Goal: Navigation & Orientation: Find specific page/section

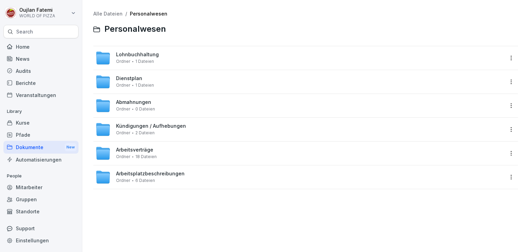
click at [48, 147] on div "Dokumente New" at bounding box center [40, 147] width 75 height 13
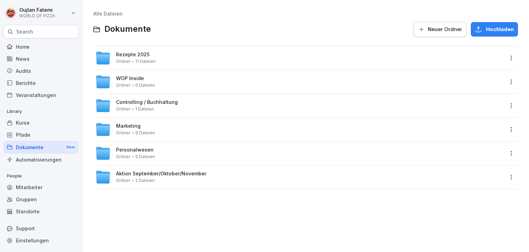
click at [133, 61] on div "Ordner 11 Dateien" at bounding box center [136, 61] width 40 height 5
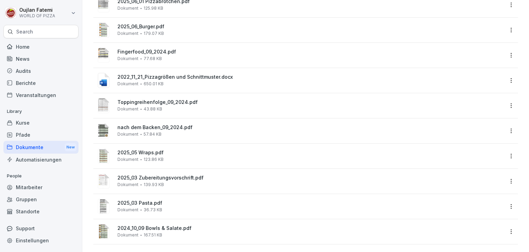
scroll to position [87, 0]
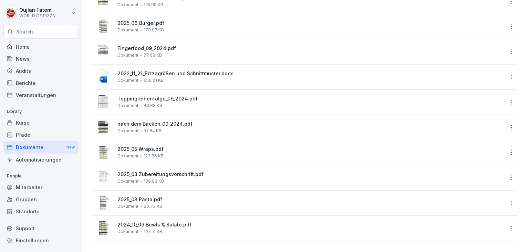
click at [43, 137] on div "Pfade" at bounding box center [40, 135] width 75 height 12
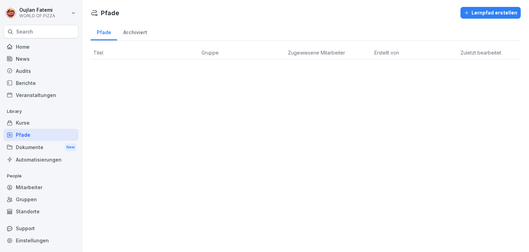
click at [52, 123] on div "Kurse" at bounding box center [40, 122] width 75 height 12
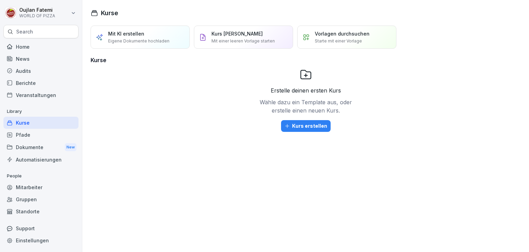
click at [56, 148] on div "Dokumente New" at bounding box center [40, 147] width 75 height 13
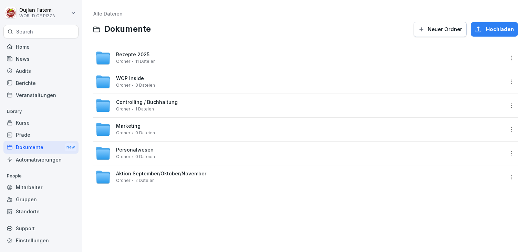
click at [149, 127] on div "Marketing Ordner 0 Dateien" at bounding box center [135, 129] width 39 height 12
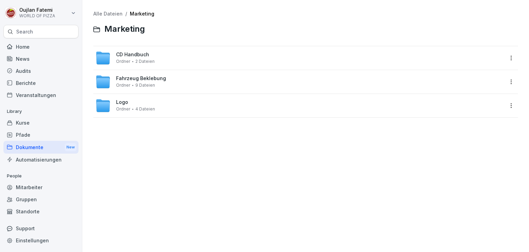
click at [152, 109] on span "4 Dateien" at bounding box center [145, 108] width 20 height 5
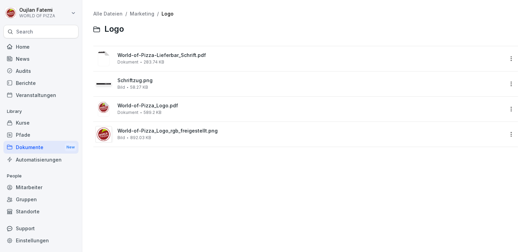
click at [119, 55] on span "World-of-Pizza-Lieferbar_Schrift.pdf" at bounding box center [310, 55] width 386 height 6
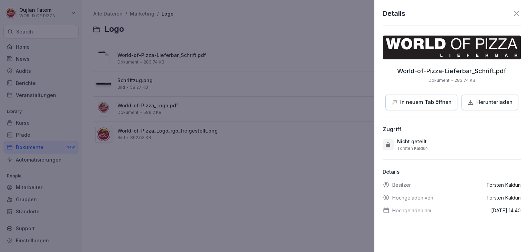
click at [468, 100] on icon "button" at bounding box center [471, 102] width 6 height 6
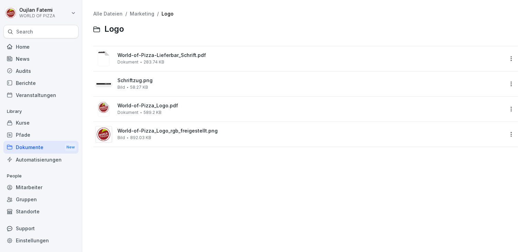
click at [144, 14] on link "Marketing" at bounding box center [142, 14] width 24 height 6
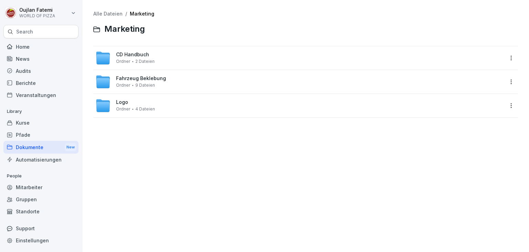
click at [149, 109] on span "4 Dateien" at bounding box center [145, 108] width 20 height 5
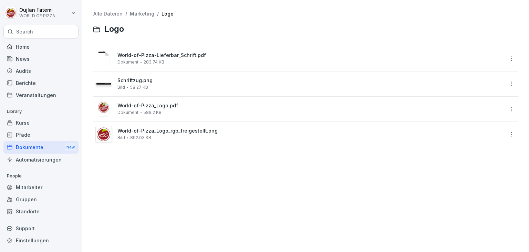
click at [147, 13] on link "Marketing" at bounding box center [142, 14] width 24 height 6
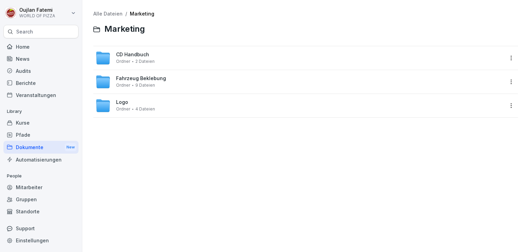
click at [134, 102] on div "Logo Ordner 4 Dateien" at bounding box center [135, 105] width 39 height 12
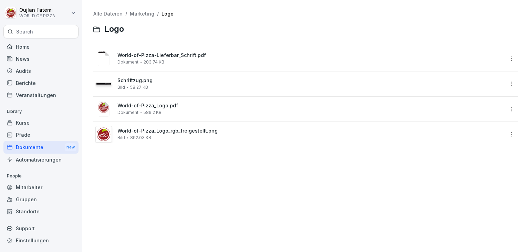
click at [141, 16] on link "Marketing" at bounding box center [142, 14] width 24 height 6
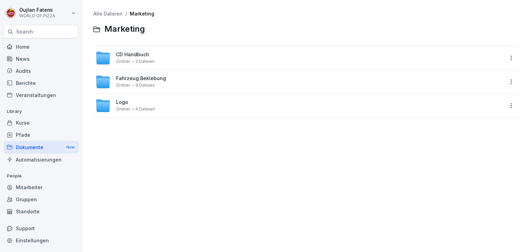
click at [134, 65] on div "CD Handbuch Ordner 2 Dateien" at bounding box center [305, 57] width 425 height 23
click at [145, 58] on div "CD Handbuch Ordner 2 Dateien" at bounding box center [135, 58] width 39 height 12
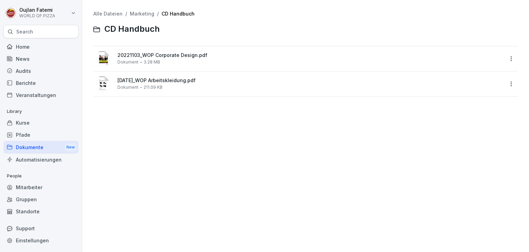
click at [181, 61] on div "20221103_WOP Corporate Design.pdf Dokument 3.28 MB" at bounding box center [310, 58] width 386 height 12
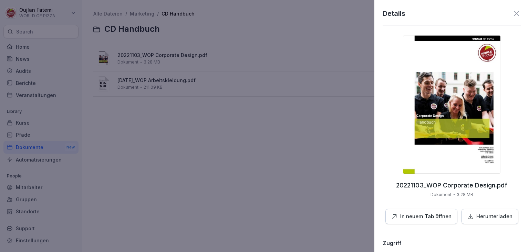
click at [475, 115] on img at bounding box center [451, 104] width 97 height 138
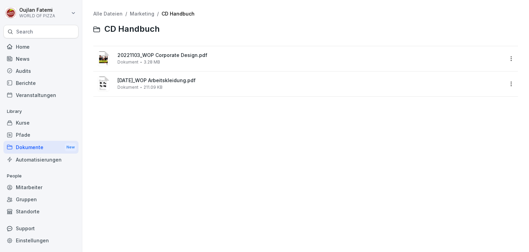
click at [139, 13] on link "Marketing" at bounding box center [142, 14] width 24 height 6
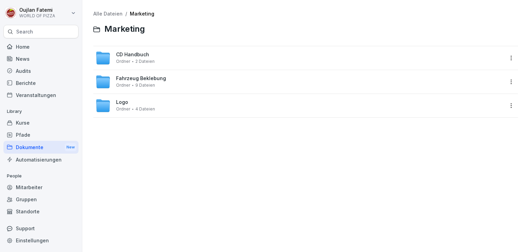
click at [48, 135] on div "Pfade" at bounding box center [40, 135] width 75 height 12
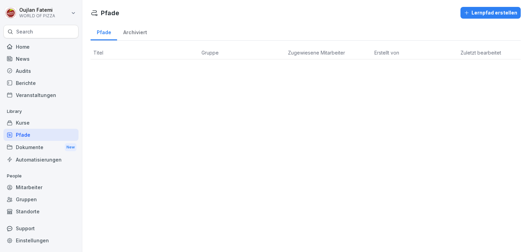
click at [60, 122] on div "Kurse" at bounding box center [40, 122] width 75 height 12
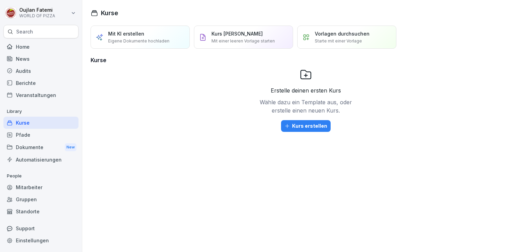
click at [59, 82] on div "Berichte" at bounding box center [40, 83] width 75 height 12
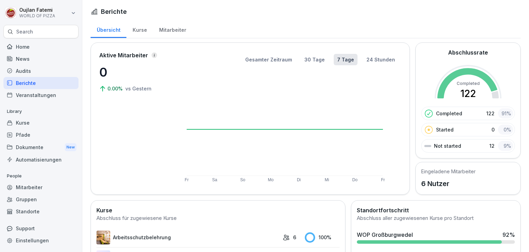
click at [57, 66] on div "Audits" at bounding box center [40, 71] width 75 height 12
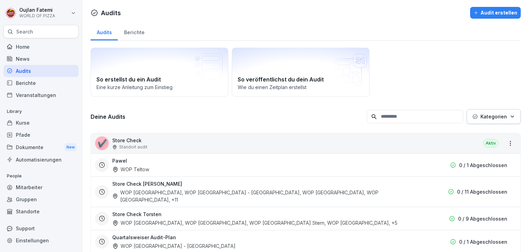
click at [35, 187] on div "Mitarbeiter" at bounding box center [40, 187] width 75 height 12
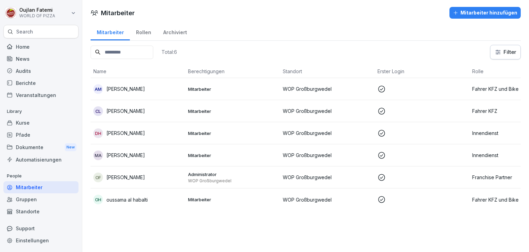
click at [260, 131] on p "Mitarbeiter" at bounding box center [232, 133] width 89 height 6
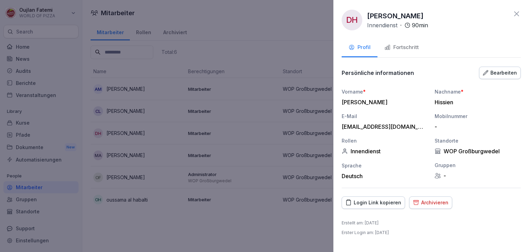
click at [422, 49] on button "Fortschritt" at bounding box center [402, 48] width 48 height 19
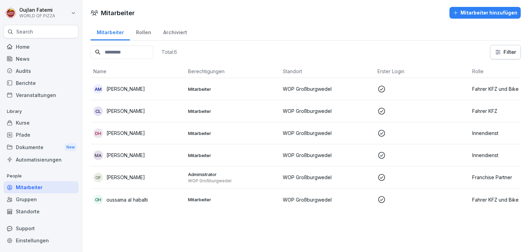
click at [37, 202] on div "Gruppen" at bounding box center [40, 199] width 75 height 12
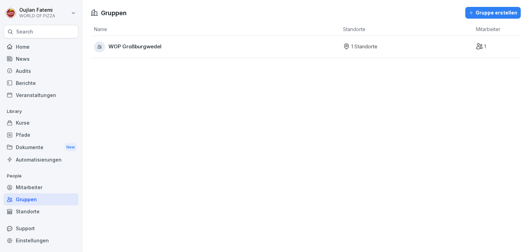
click at [44, 143] on div "Dokumente New" at bounding box center [40, 147] width 75 height 13
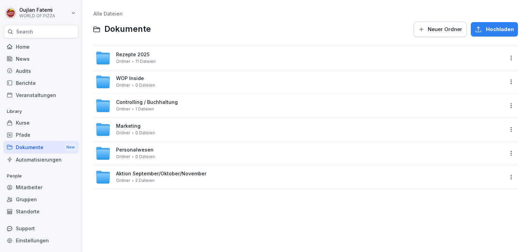
click at [132, 90] on div "WOP Inside Ordner 0 Dateien" at bounding box center [305, 81] width 425 height 23
click at [152, 81] on div "WOP Inside Ordner 0 Dateien" at bounding box center [135, 81] width 39 height 12
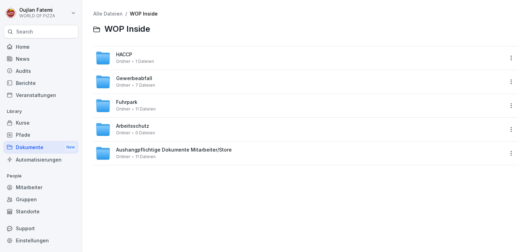
click at [112, 14] on link "Alle Dateien" at bounding box center [107, 14] width 29 height 6
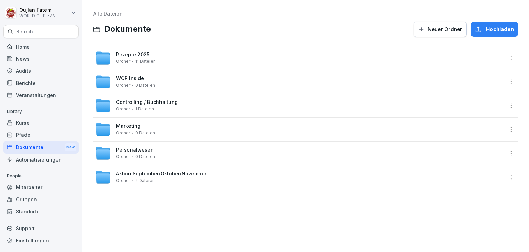
click at [170, 172] on span "Aktion September/Oktober/November" at bounding box center [161, 174] width 90 height 6
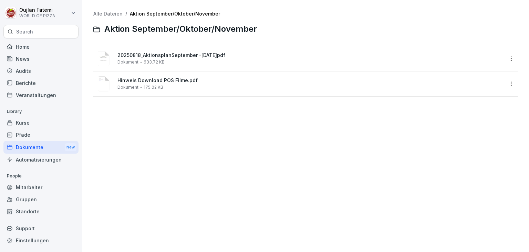
click at [187, 55] on span "20250818_AktionsplanSeptember -[DATE]pdf" at bounding box center [310, 55] width 386 height 6
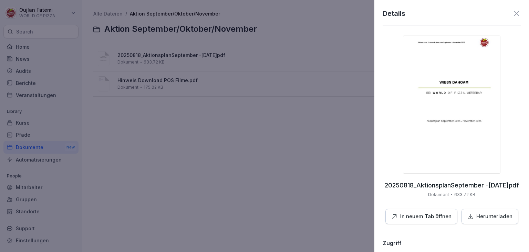
click at [450, 83] on img at bounding box center [451, 104] width 97 height 138
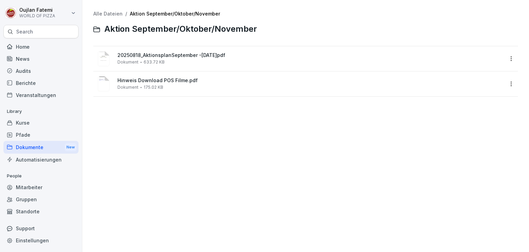
click at [426, 60] on div "20250818_AktionsplanSeptember -[DATE]pdf Dokument 633.72 KB" at bounding box center [310, 58] width 386 height 12
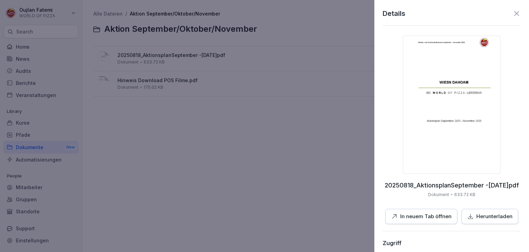
click at [420, 44] on img at bounding box center [451, 104] width 97 height 138
